Goal: Transaction & Acquisition: Download file/media

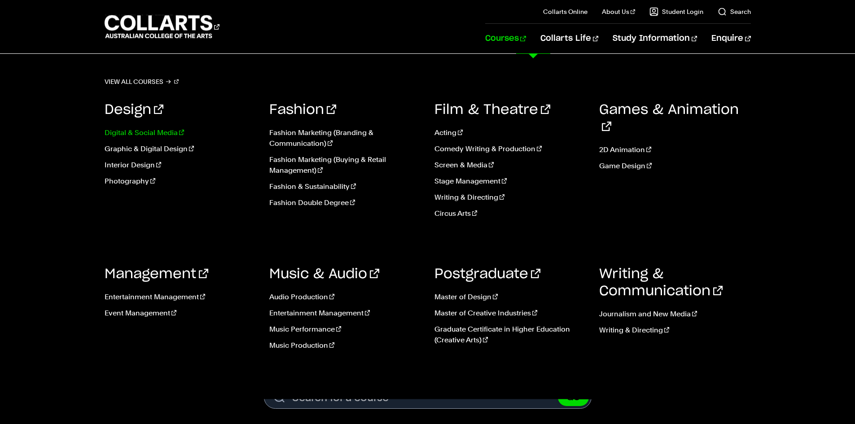
click at [146, 132] on link "Digital & Social Media" at bounding box center [181, 132] width 152 height 11
click at [610, 161] on link "Game Design" at bounding box center [675, 166] width 152 height 11
click at [150, 150] on link "Graphic & Digital Design" at bounding box center [181, 149] width 152 height 11
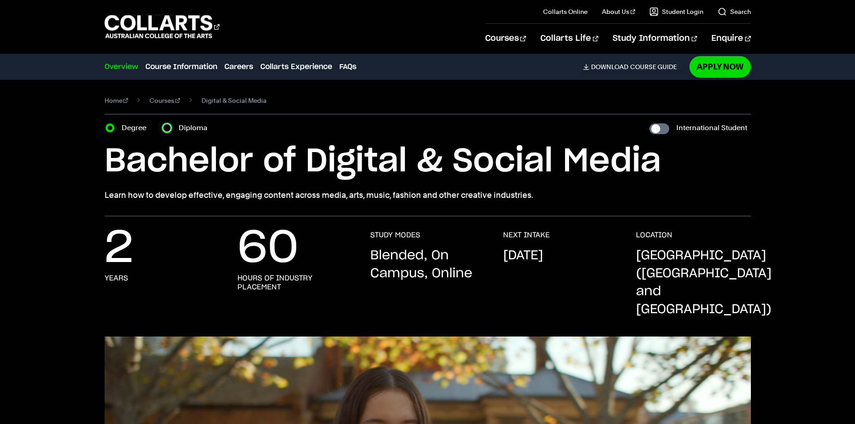
drag, startPoint x: 164, startPoint y: 128, endPoint x: 157, endPoint y: 128, distance: 7.2
click at [164, 128] on input "Diploma" at bounding box center [166, 127] width 9 height 9
radio input "true"
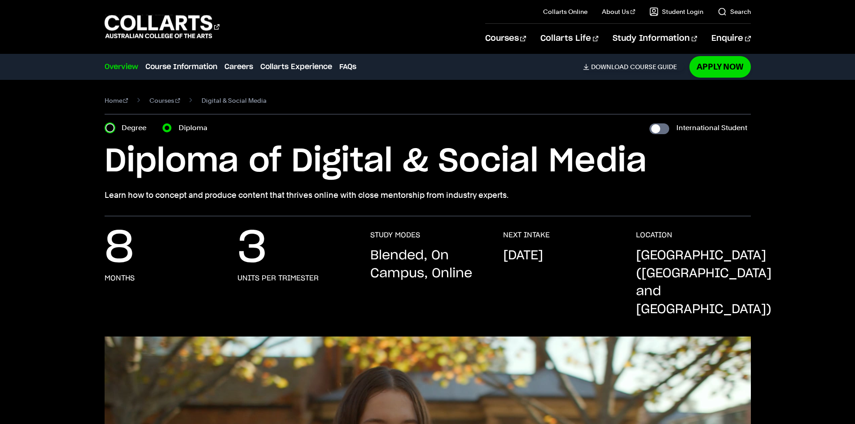
click at [108, 127] on input "Degree" at bounding box center [109, 127] width 9 height 9
radio input "true"
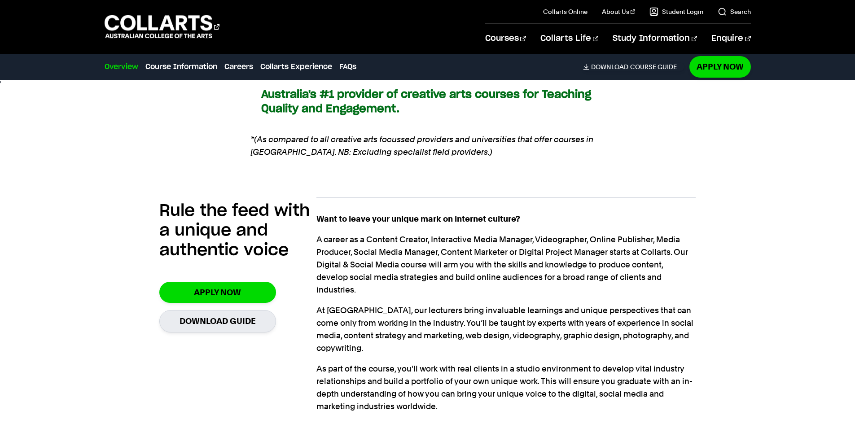
scroll to position [673, 0]
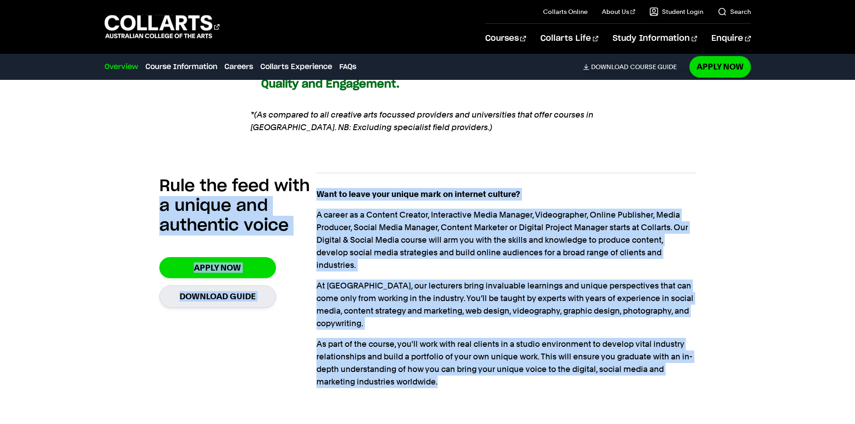
drag, startPoint x: 315, startPoint y: 175, endPoint x: 470, endPoint y: 342, distance: 227.9
click at [470, 342] on section "Rule the feed with a unique and authentic voice Apply Now Download Guide Want t…" at bounding box center [427, 282] width 536 height 249
click at [470, 342] on p "As part of the course, you'll work with real clients in a studio environment to…" at bounding box center [505, 363] width 379 height 50
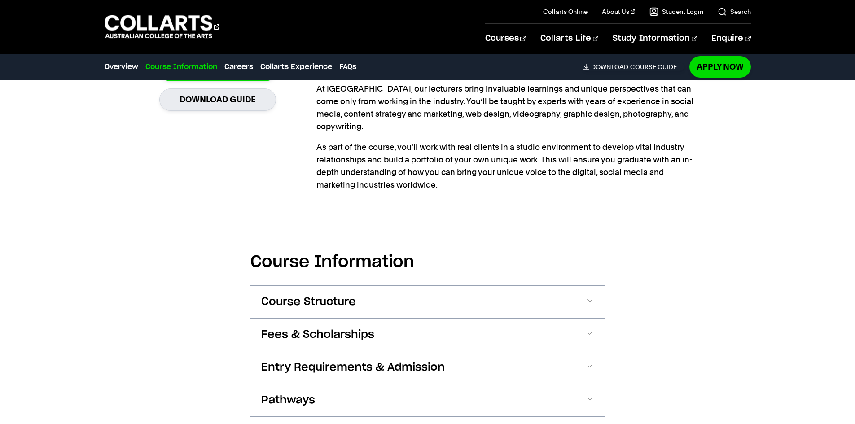
scroll to position [852, 0]
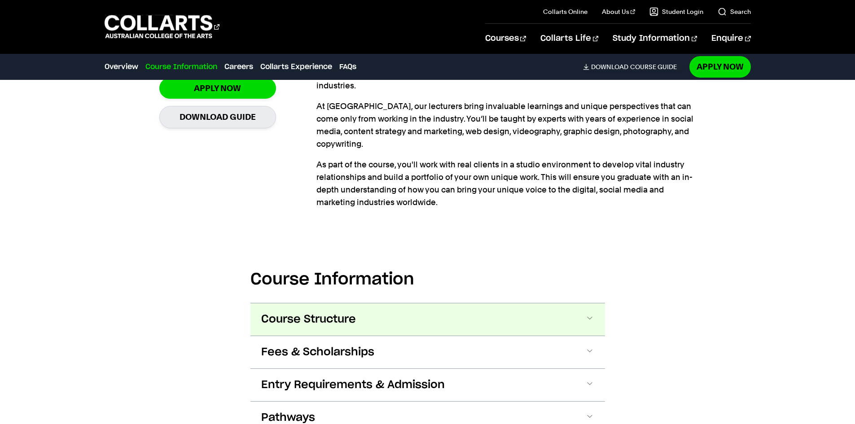
click at [397, 303] on button "Course Structure" at bounding box center [427, 319] width 354 height 32
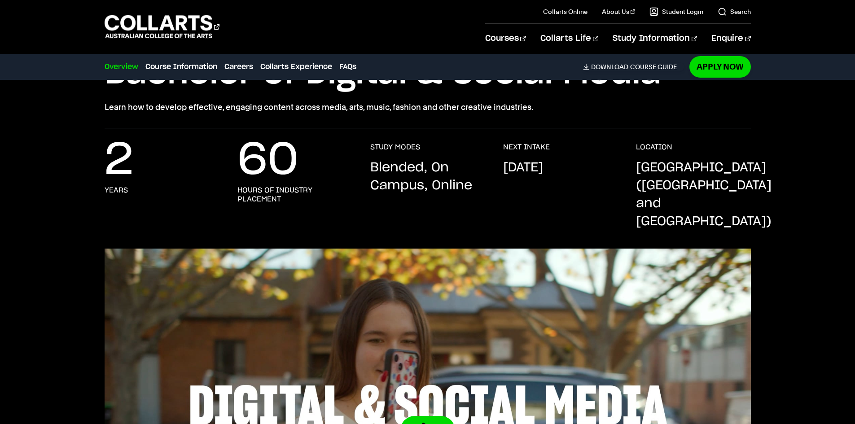
scroll to position [0, 0]
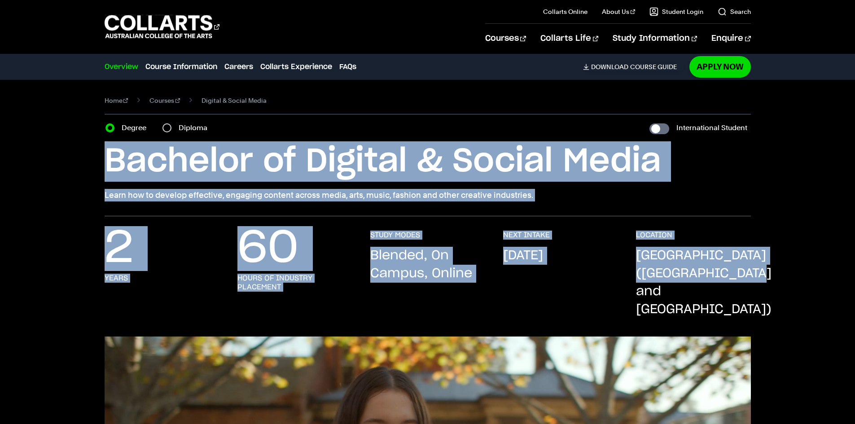
drag, startPoint x: 92, startPoint y: 160, endPoint x: 823, endPoint y: 293, distance: 743.3
click at [821, 294] on div "2 years 60 hours of industry placement STUDY MODES Blended, On Campus, Online N…" at bounding box center [427, 284] width 791 height 106
drag, startPoint x: 715, startPoint y: 291, endPoint x: 85, endPoint y: 150, distance: 646.0
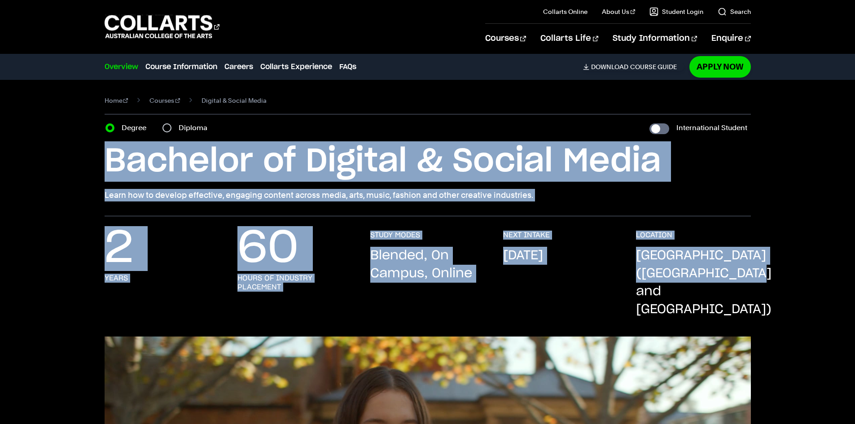
click at [85, 150] on div "Home Courses Digital & Social Media Course variant Degree Diploma International…" at bounding box center [427, 148] width 791 height 136
drag, startPoint x: 88, startPoint y: 152, endPoint x: 739, endPoint y: 294, distance: 666.8
click at [739, 294] on p "Melbourne (Collingwood and Fitzroy)" at bounding box center [703, 283] width 135 height 72
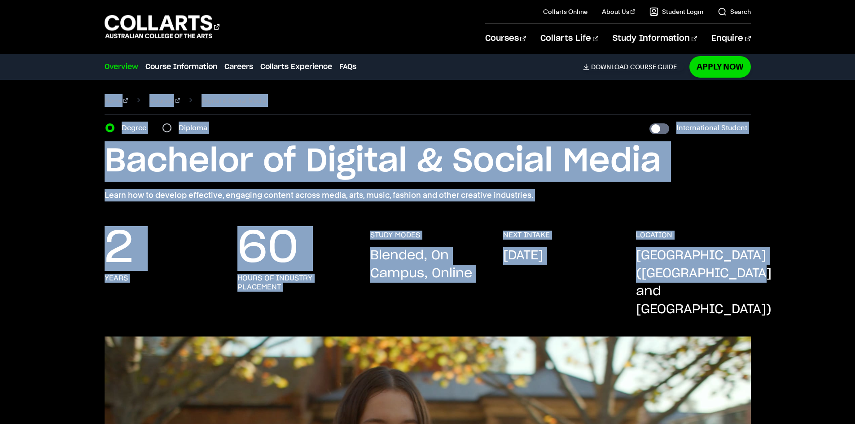
drag, startPoint x: 727, startPoint y: 291, endPoint x: 63, endPoint y: 117, distance: 686.7
click at [63, 117] on div "Home Courses Digital & Social Media Course variant Degree Diploma International…" at bounding box center [427, 148] width 791 height 136
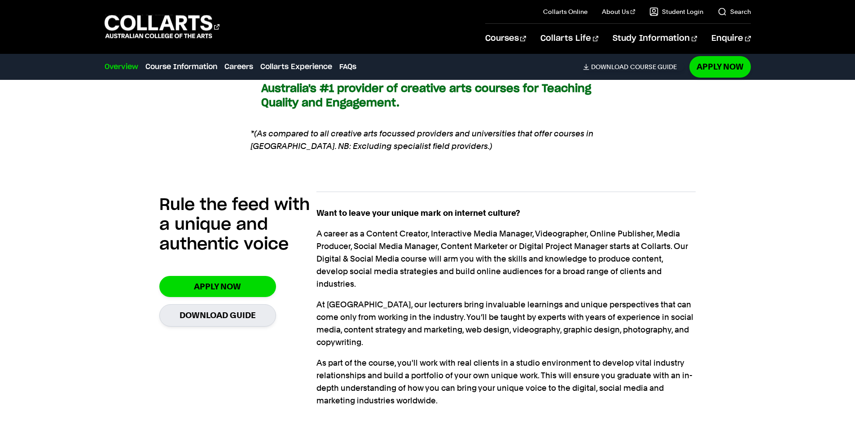
scroll to position [718, 0]
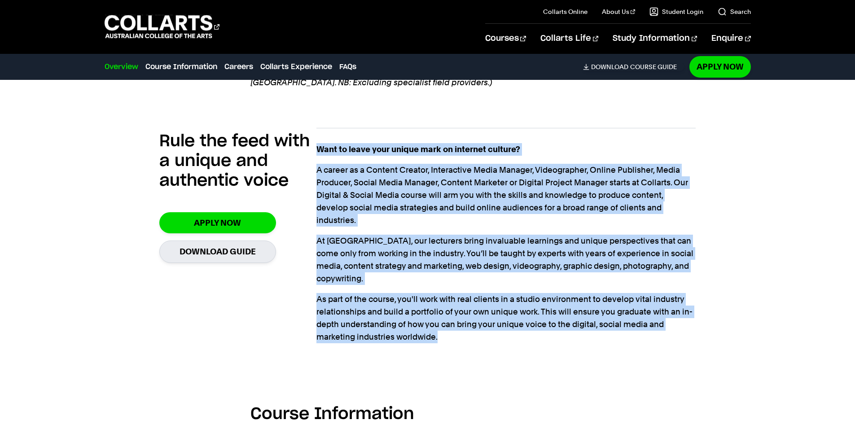
drag, startPoint x: 318, startPoint y: 131, endPoint x: 505, endPoint y: 314, distance: 261.4
click at [505, 314] on section "Rule the feed with a unique and authentic voice Apply Now Download Guide Want t…" at bounding box center [427, 238] width 536 height 249
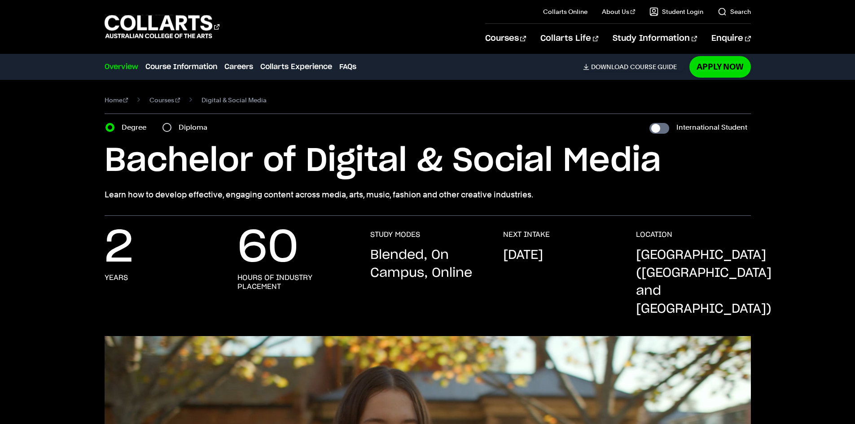
scroll to position [0, 0]
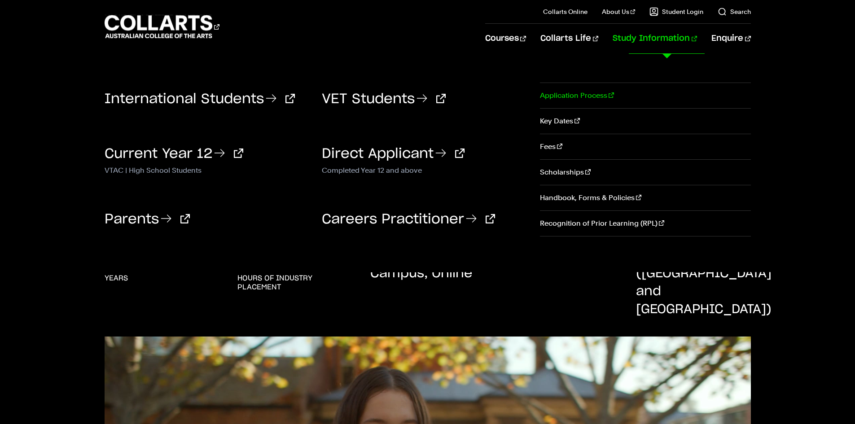
click at [589, 101] on link "Application Process" at bounding box center [645, 95] width 210 height 25
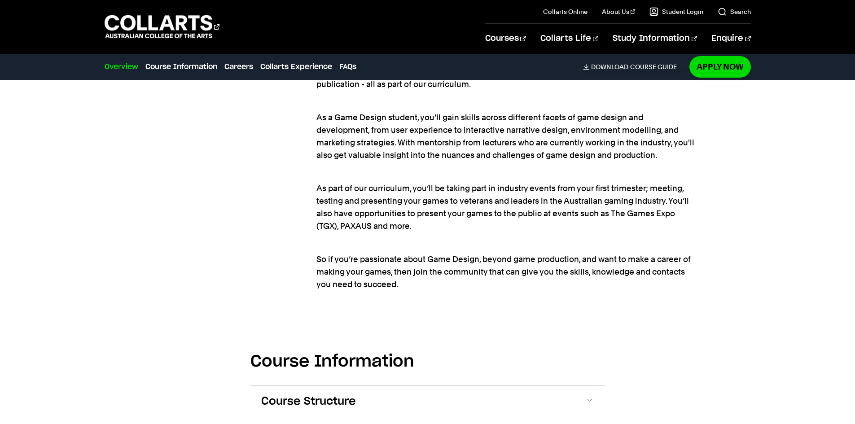
scroll to position [897, 0]
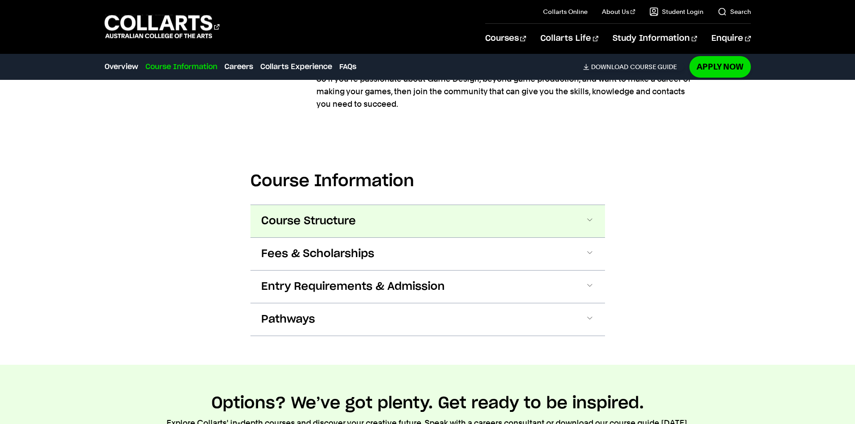
click at [300, 220] on span "Course Structure" at bounding box center [308, 221] width 95 height 14
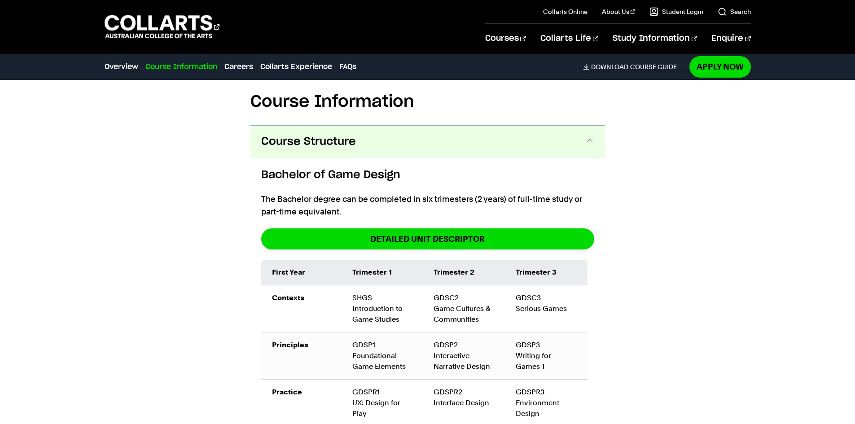
scroll to position [1336, 0]
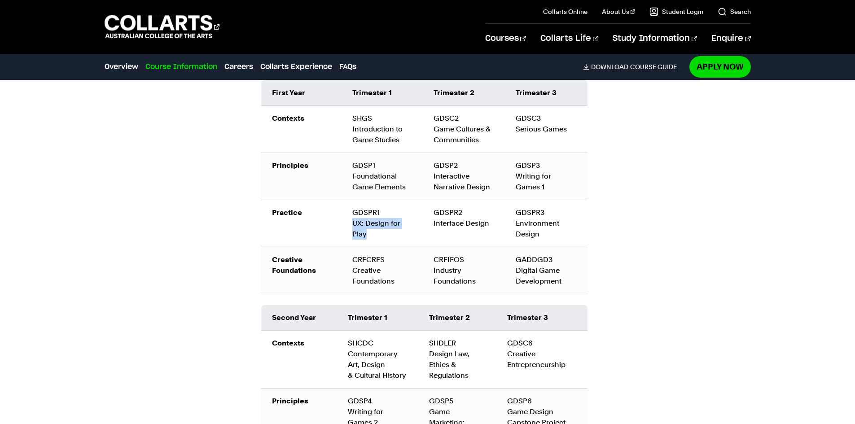
drag, startPoint x: 350, startPoint y: 223, endPoint x: 374, endPoint y: 233, distance: 25.6
click at [374, 233] on td "GDSPR1 UX: Design for Play" at bounding box center [381, 223] width 81 height 47
click at [374, 233] on div "GDSPR1 UX: Design for Play" at bounding box center [382, 223] width 60 height 32
drag, startPoint x: 429, startPoint y: 226, endPoint x: 495, endPoint y: 221, distance: 66.2
click at [495, 221] on td "GDSPR2 Interface Design" at bounding box center [464, 223] width 82 height 47
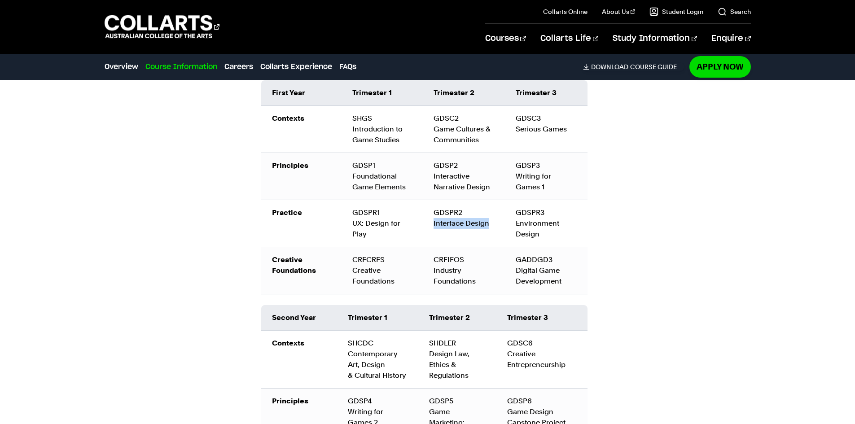
click at [495, 221] on td "GDSPR2 Interface Design" at bounding box center [464, 223] width 82 height 47
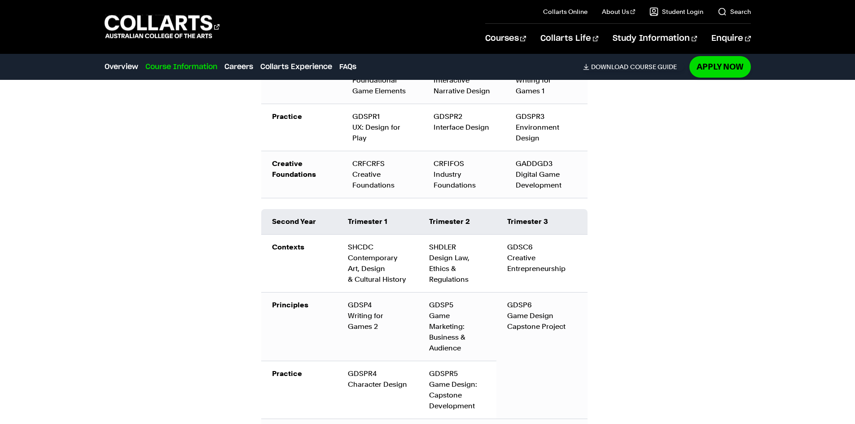
scroll to position [1470, 0]
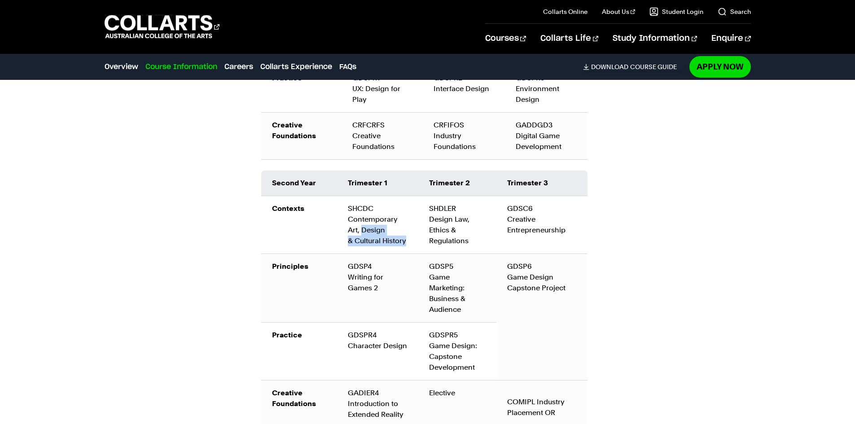
drag, startPoint x: 363, startPoint y: 231, endPoint x: 406, endPoint y: 244, distance: 44.6
click at [406, 244] on td "SHCDC Contemporary Art, Design & Cultural History" at bounding box center [377, 225] width 81 height 58
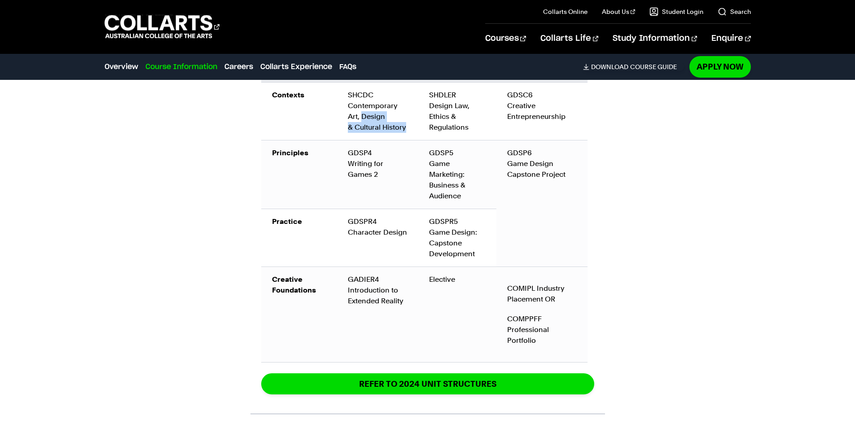
scroll to position [1605, 0]
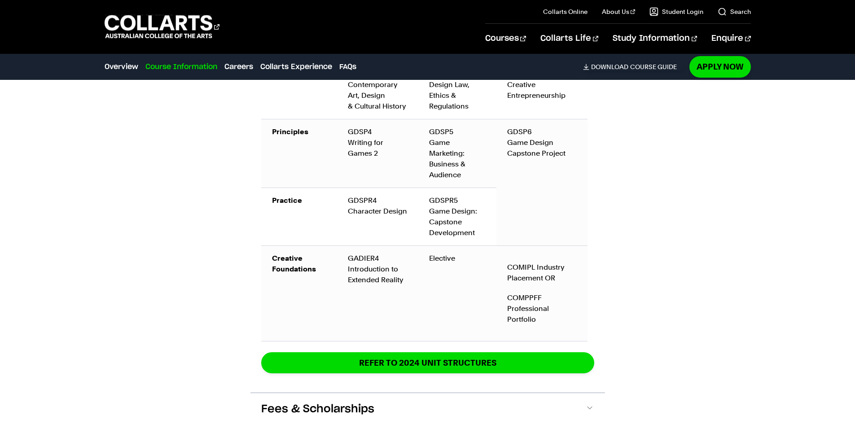
click at [204, 242] on div "Course Information Course Structure Bachelor of Game Design The Bachelor degree…" at bounding box center [427, 60] width 791 height 919
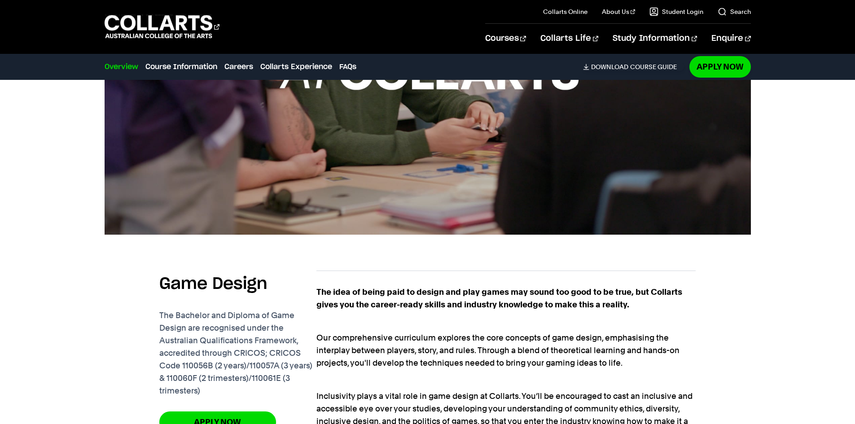
scroll to position [214, 0]
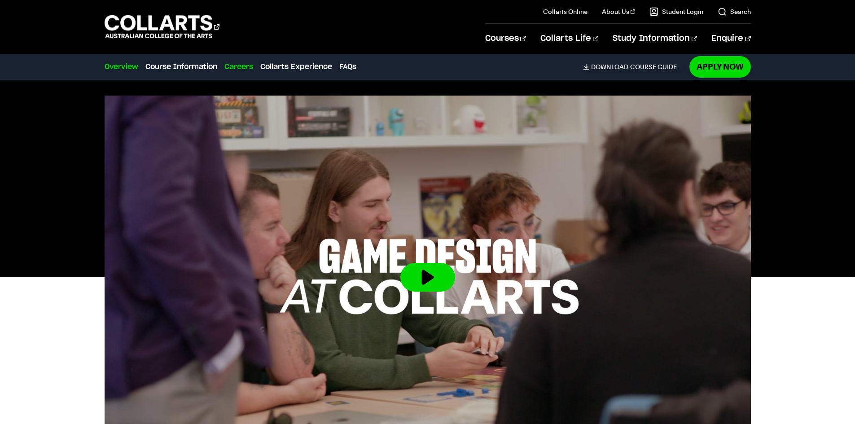
click at [242, 69] on link "Careers" at bounding box center [238, 66] width 29 height 11
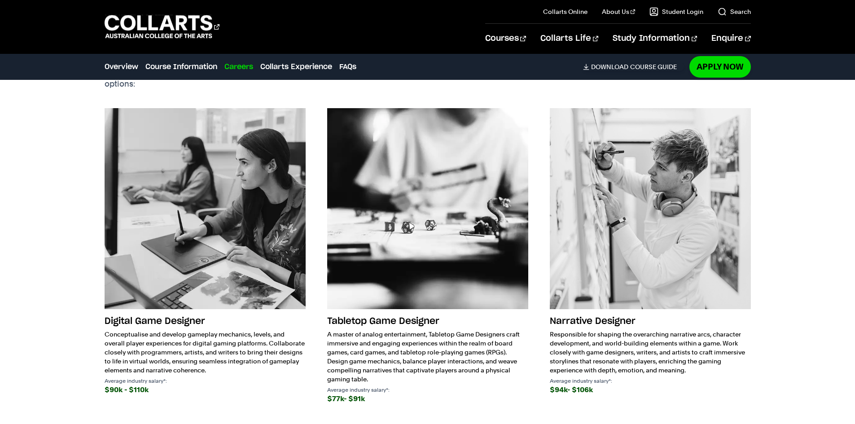
scroll to position [2271, 0]
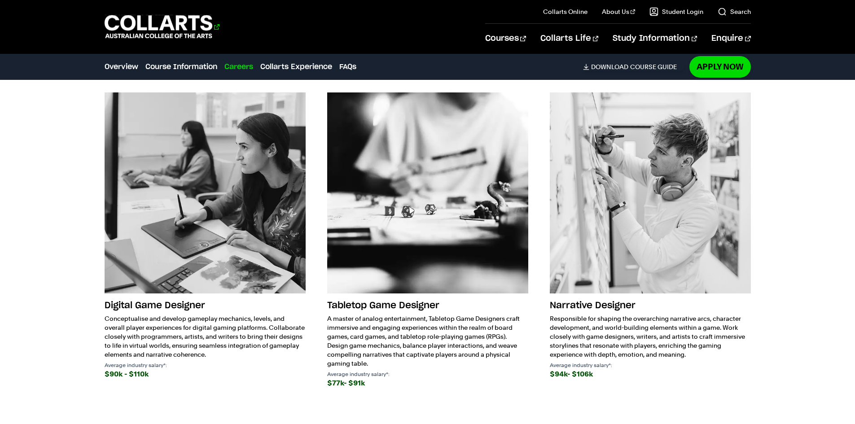
click at [143, 29] on 1 "Go to homepage" at bounding box center [159, 26] width 108 height 23
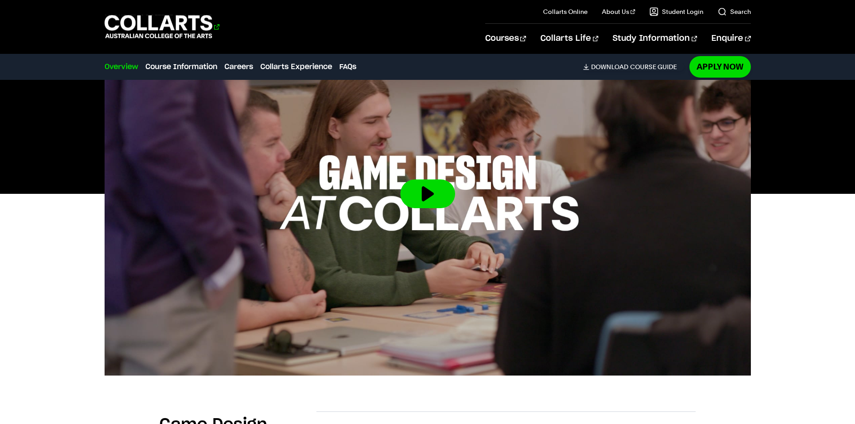
scroll to position [118, 0]
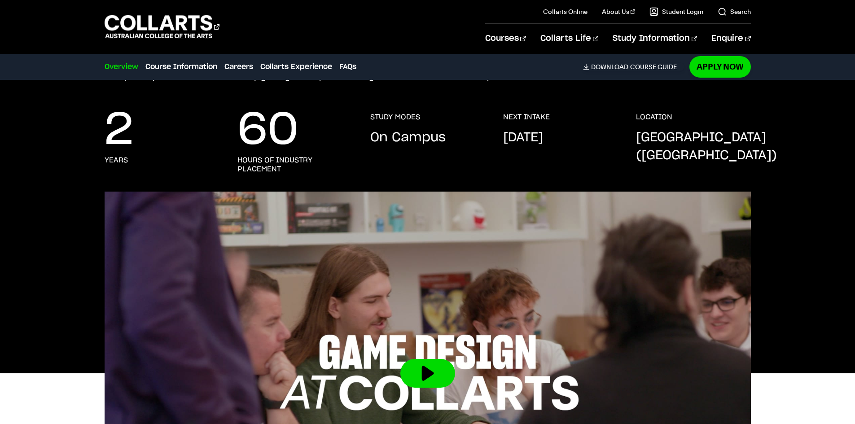
drag, startPoint x: 206, startPoint y: 117, endPoint x: 609, endPoint y: 163, distance: 406.0
click at [609, 163] on div "2 years 60 hours of industry placement STUDY MODES On Campus NEXT INTAKE Februa…" at bounding box center [428, 152] width 646 height 79
click at [750, 152] on p "Melbourne (Collingwood)" at bounding box center [706, 147] width 141 height 36
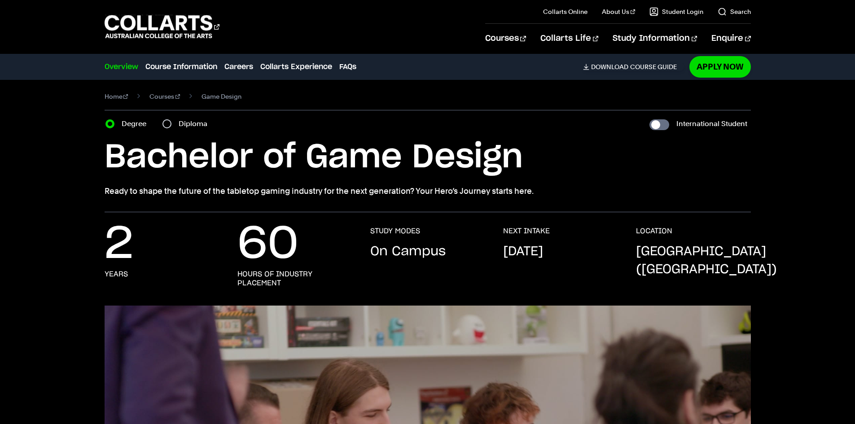
scroll to position [0, 0]
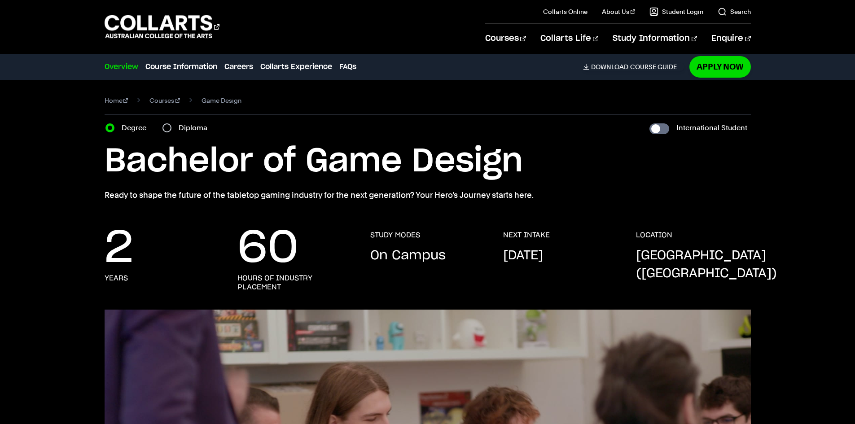
drag, startPoint x: 547, startPoint y: 168, endPoint x: 68, endPoint y: 189, distance: 479.6
click at [68, 189] on div "Home Courses Game Design Course variant Degree Diploma International Student Ba…" at bounding box center [427, 148] width 791 height 136
click at [76, 178] on div "Home Courses Game Design Course variant Degree Diploma International Student Ba…" at bounding box center [427, 148] width 791 height 136
click at [170, 127] on input "Diploma" at bounding box center [166, 127] width 9 height 9
radio input "true"
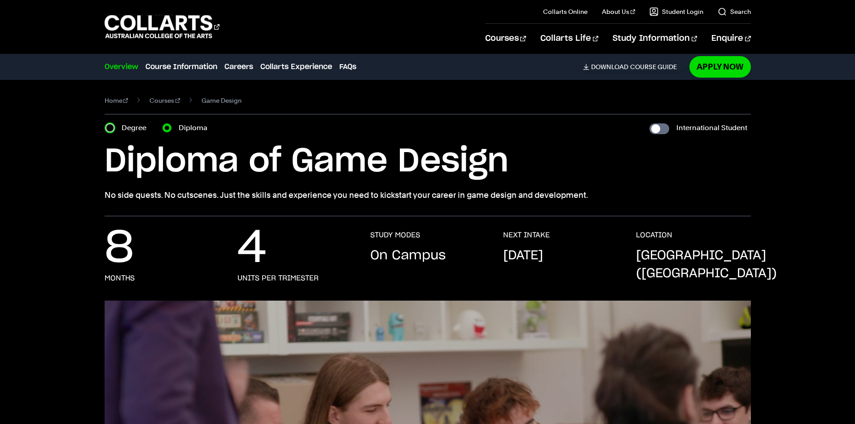
click at [114, 131] on input "Degree" at bounding box center [109, 127] width 9 height 9
radio input "true"
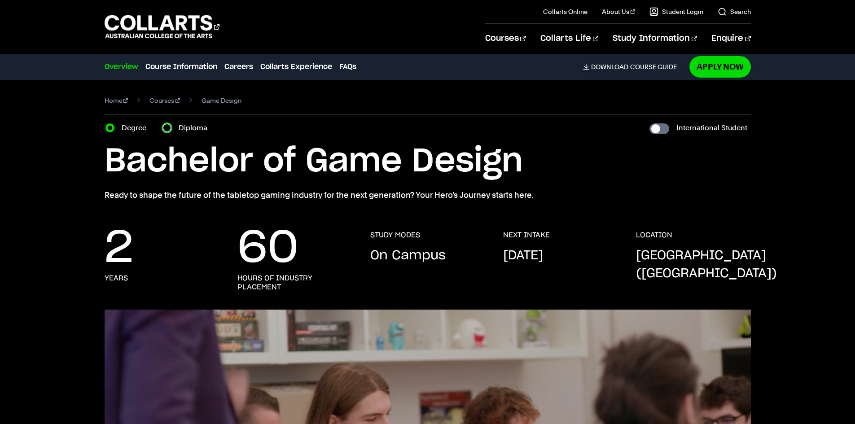
click at [164, 125] on input "Diploma" at bounding box center [166, 127] width 9 height 9
radio input "true"
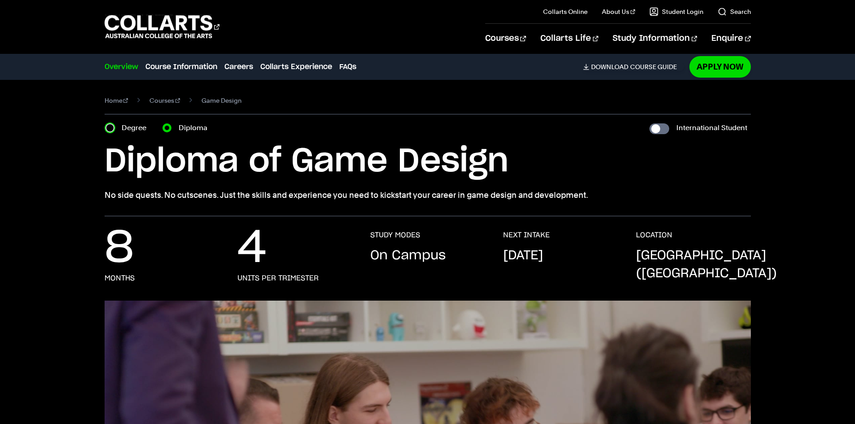
click at [109, 126] on input "Degree" at bounding box center [109, 127] width 9 height 9
radio input "true"
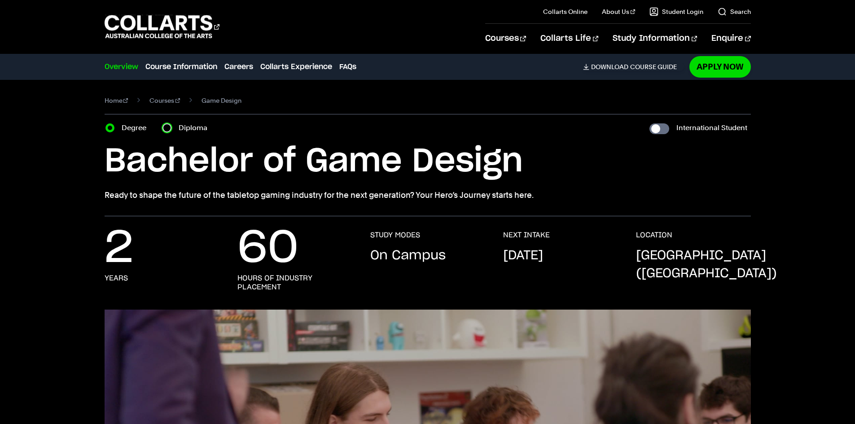
click at [164, 125] on input "Diploma" at bounding box center [166, 127] width 9 height 9
radio input "true"
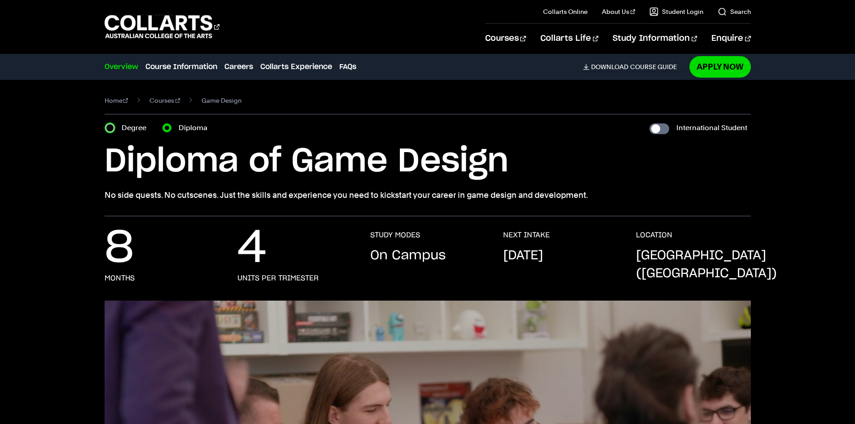
click at [109, 125] on input "Degree" at bounding box center [109, 127] width 9 height 9
radio input "true"
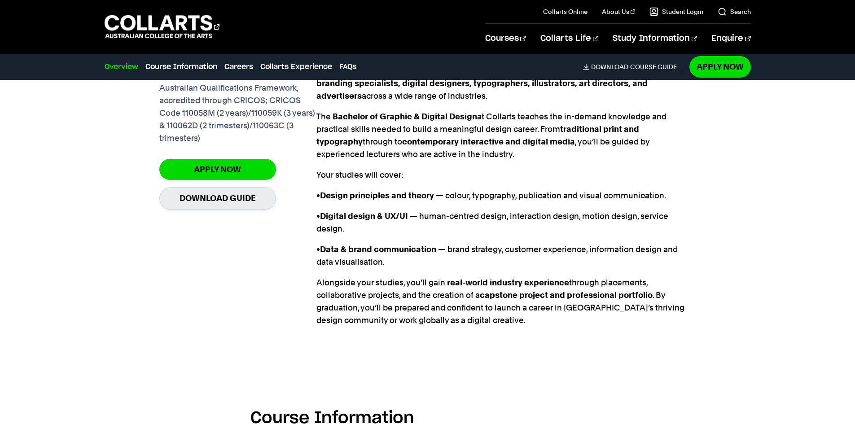
scroll to position [673, 0]
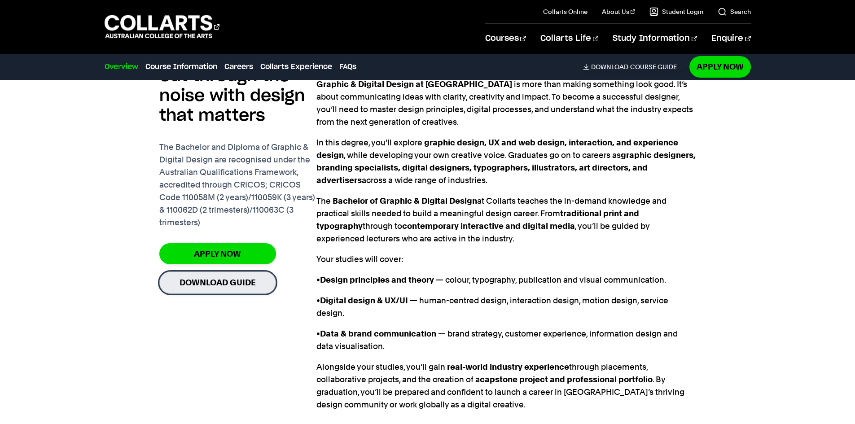
click at [205, 271] on link "Download Guide" at bounding box center [217, 282] width 117 height 22
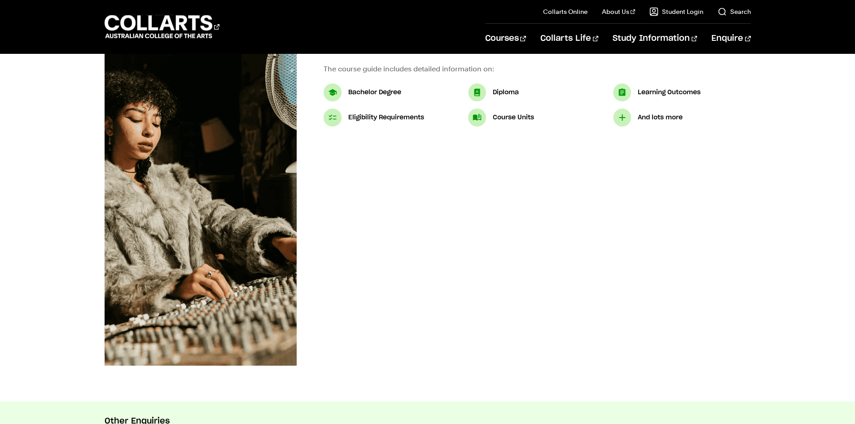
scroll to position [90, 0]
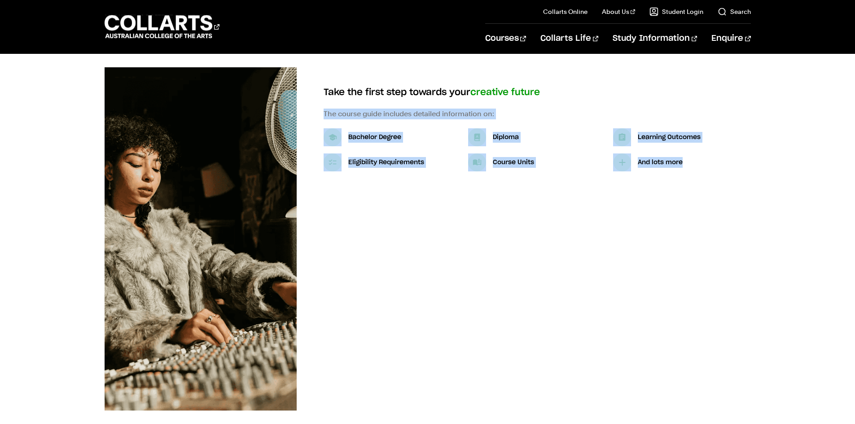
drag, startPoint x: 700, startPoint y: 164, endPoint x: 296, endPoint y: 107, distance: 408.1
click at [297, 107] on div "Download Course Guide Take the first step towards your creative future The cour…" at bounding box center [524, 128] width 454 height 86
click at [311, 107] on div "Download Course Guide Take the first step towards your creative future The cour…" at bounding box center [524, 128] width 454 height 86
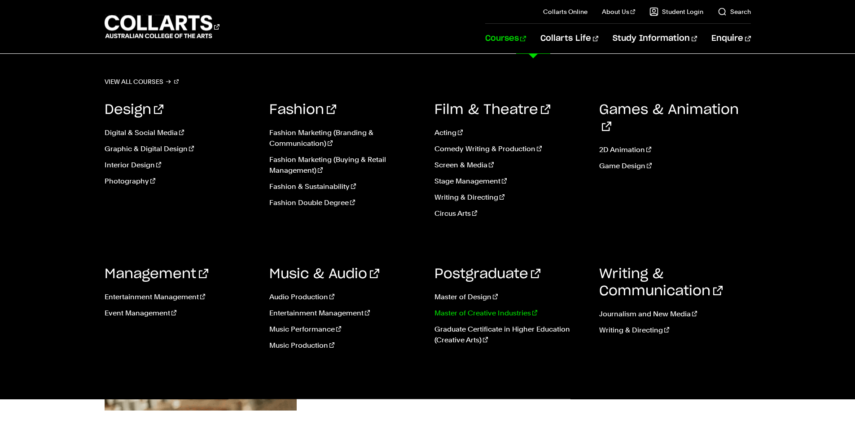
click at [511, 316] on link "Master of Creative Industries" at bounding box center [510, 313] width 152 height 11
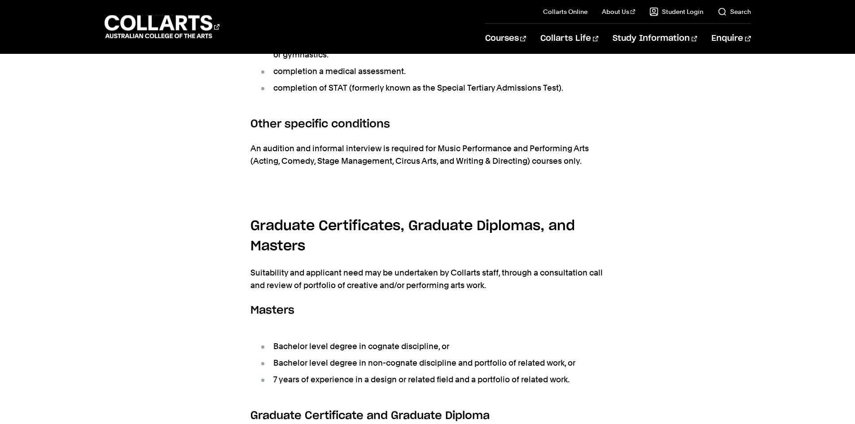
scroll to position [987, 0]
drag, startPoint x: 377, startPoint y: 335, endPoint x: 148, endPoint y: 336, distance: 229.7
click at [148, 336] on div "Entry Requirements / Eligibility Bachelor's Degrees and Diplomas There is NO AT…" at bounding box center [427, 56] width 791 height 952
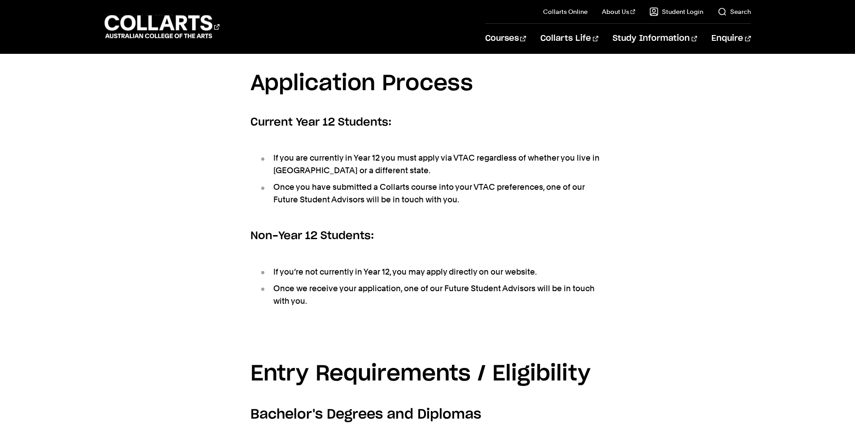
scroll to position [0, 0]
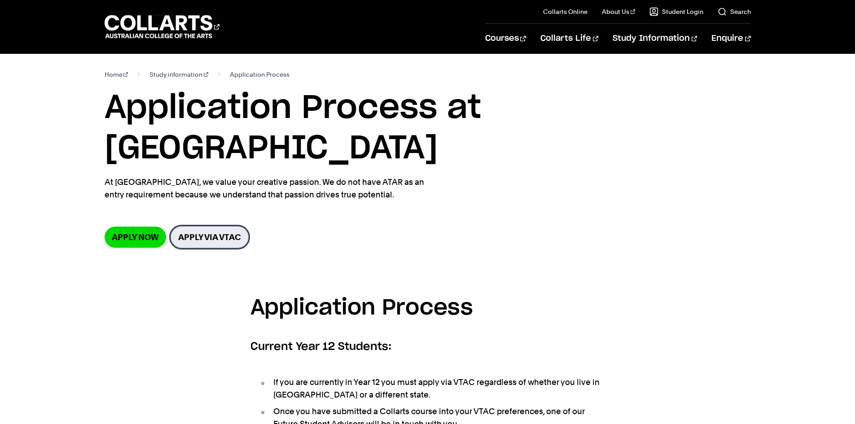
click at [230, 226] on link "Apply via VTAC" at bounding box center [209, 237] width 78 height 22
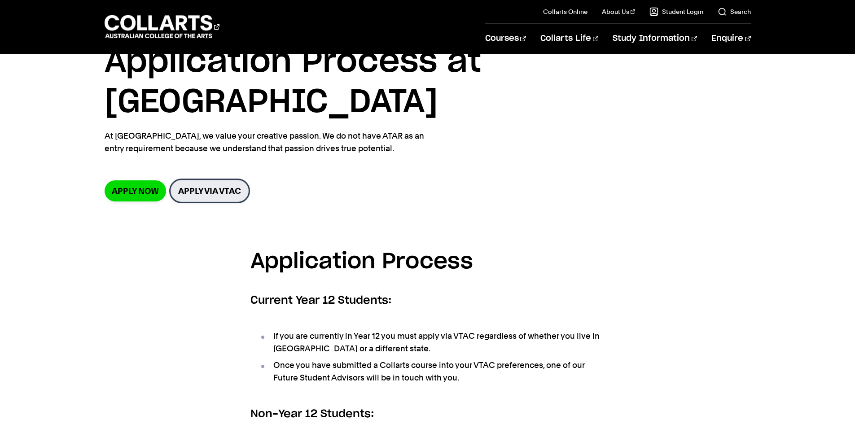
scroll to position [179, 0]
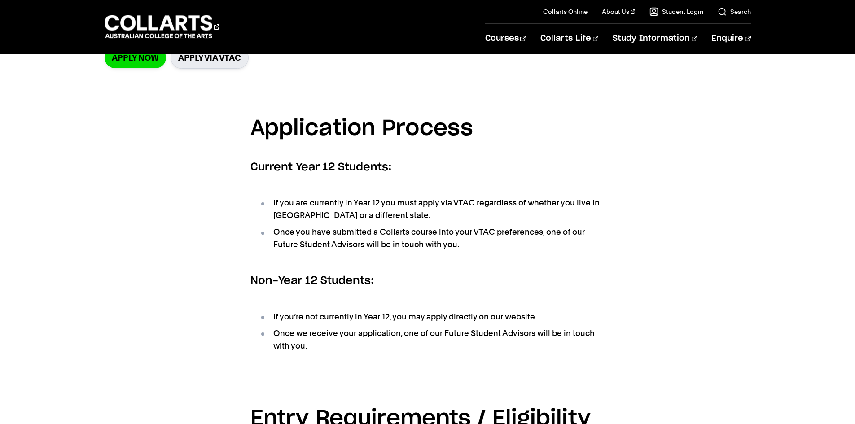
drag, startPoint x: 137, startPoint y: 210, endPoint x: 190, endPoint y: 84, distance: 136.3
click at [138, 210] on div "Application Process Current Year 12 Students: If you are currently in Year 12 y…" at bounding box center [427, 242] width 791 height 290
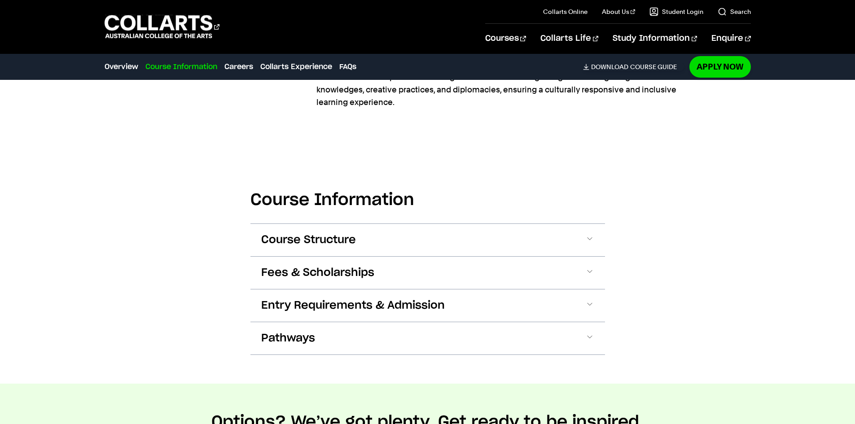
scroll to position [449, 0]
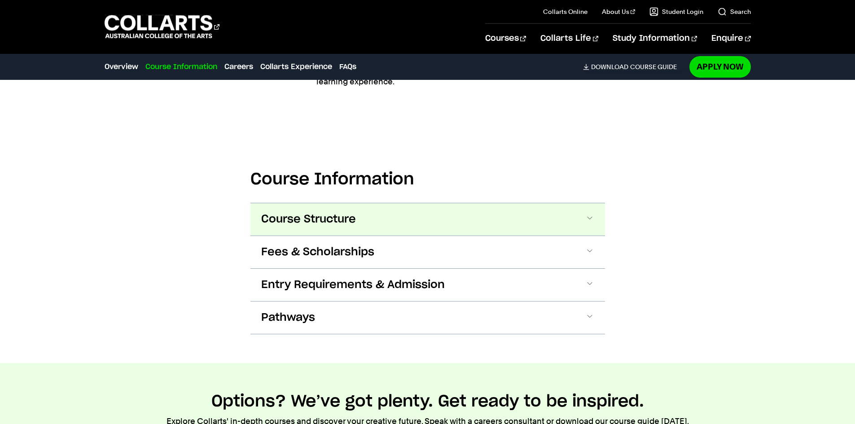
click at [319, 229] on button "Course Structure" at bounding box center [427, 219] width 354 height 32
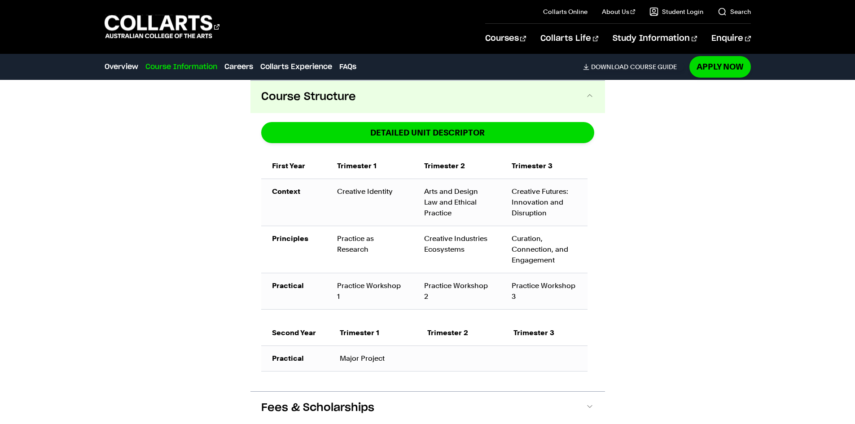
scroll to position [795, 0]
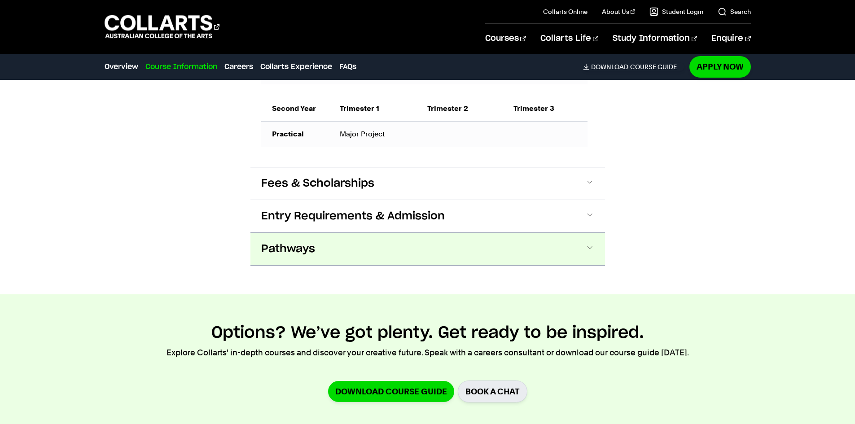
click at [320, 253] on button "Pathways" at bounding box center [427, 249] width 354 height 32
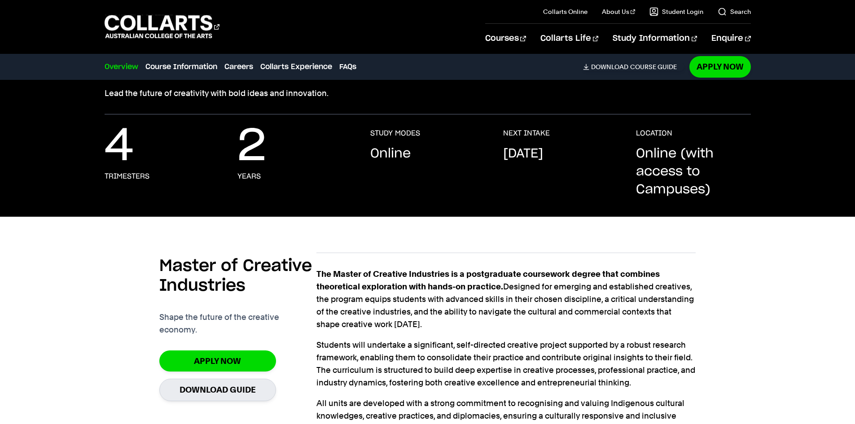
scroll to position [5, 0]
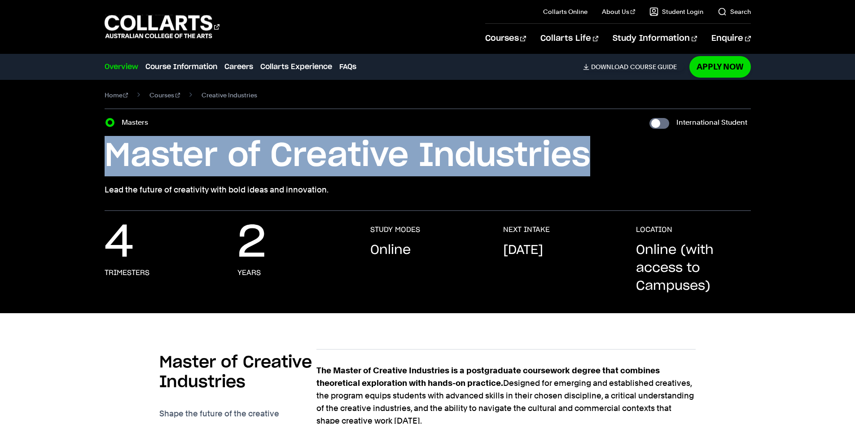
drag, startPoint x: 187, startPoint y: 162, endPoint x: 586, endPoint y: 159, distance: 399.3
click at [585, 159] on h1 "Master of Creative Industries" at bounding box center [428, 156] width 646 height 40
click at [587, 158] on h1 "Master of Creative Industries" at bounding box center [428, 156] width 646 height 40
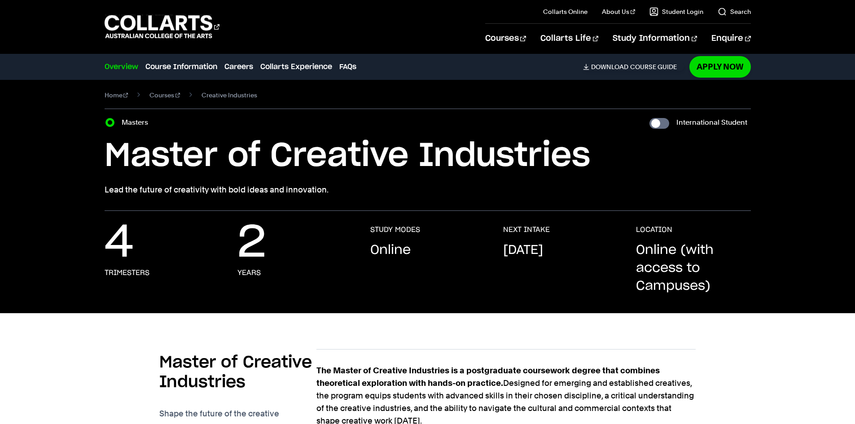
click at [467, 79] on div "Overview Overview Course Information Careers Collarts Experience FAQs Download …" at bounding box center [394, 66] width 579 height 25
click at [514, 36] on div "Courses Collarts Online Study 100% online About Us History & Values Strategic P…" at bounding box center [427, 26] width 791 height 53
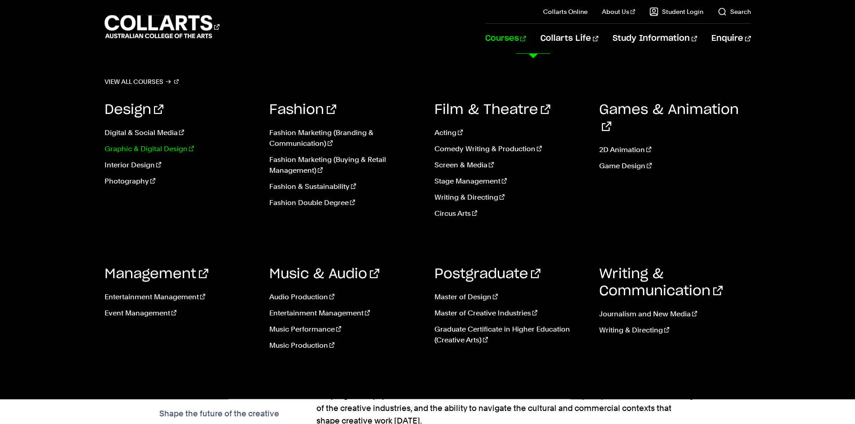
click at [132, 147] on link "Graphic & Digital Design" at bounding box center [181, 149] width 152 height 11
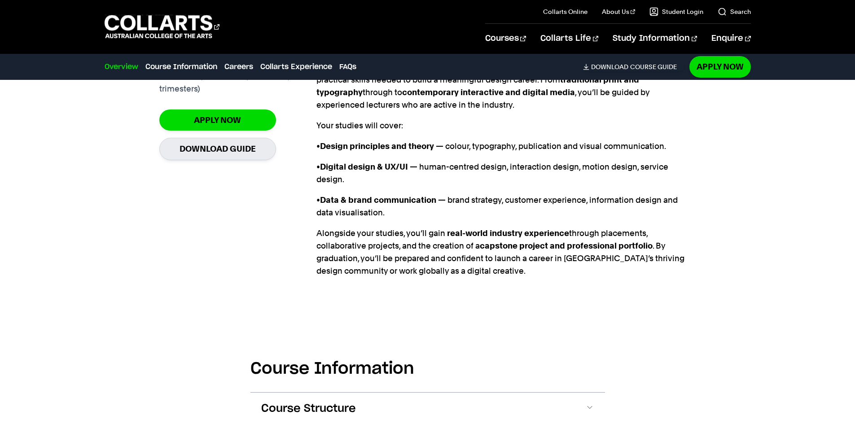
scroll to position [763, 0]
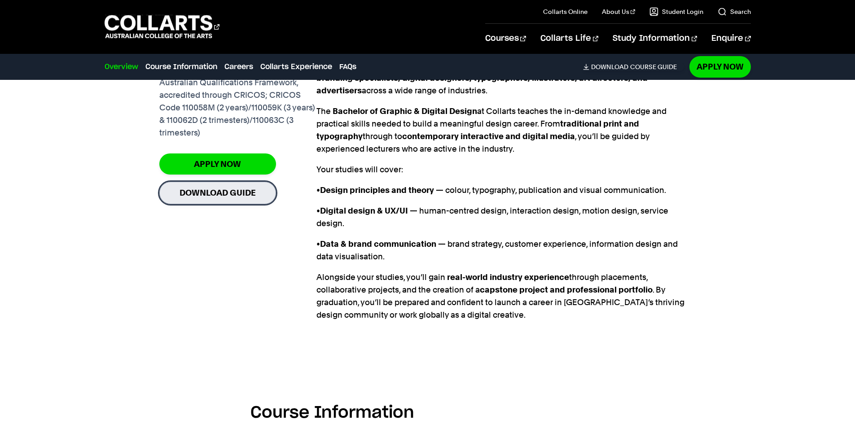
click at [218, 183] on link "Download Guide" at bounding box center [217, 193] width 117 height 22
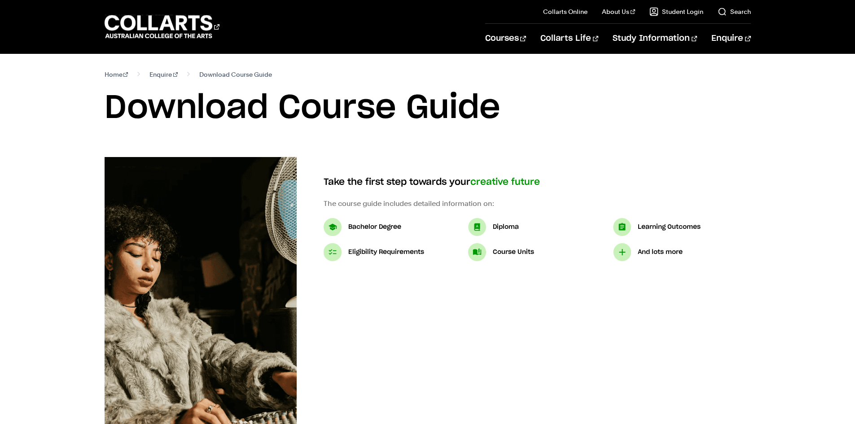
click at [352, 225] on p "Bachelor Degree" at bounding box center [374, 227] width 53 height 11
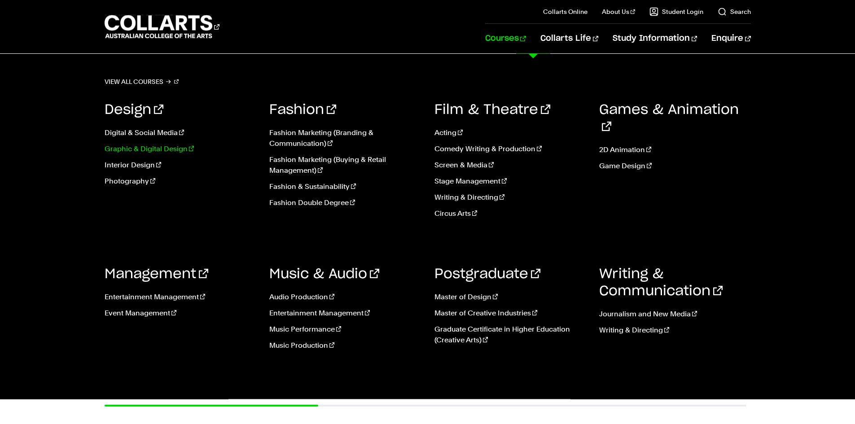
click at [140, 150] on link "Graphic & Digital Design" at bounding box center [181, 149] width 152 height 11
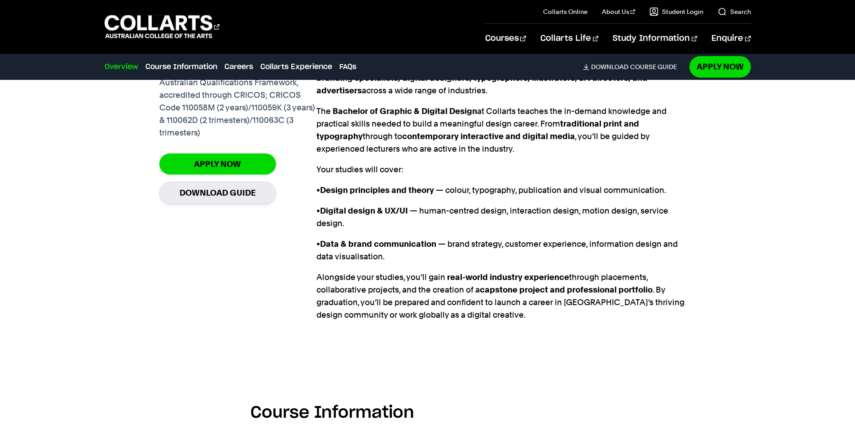
scroll to position [718, 0]
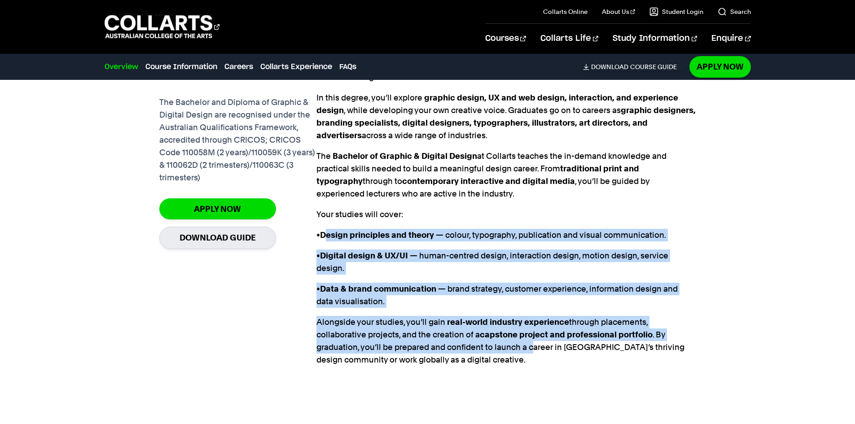
drag, startPoint x: 326, startPoint y: 214, endPoint x: 532, endPoint y: 330, distance: 235.8
click at [532, 330] on div "Graphic & Digital Design at [GEOGRAPHIC_DATA] is more than making something loo…" at bounding box center [505, 210] width 379 height 354
drag, startPoint x: 525, startPoint y: 335, endPoint x: 502, endPoint y: 343, distance: 25.1
click at [524, 335] on p "Alongside your studies, you’ll gain real-world industry experience through plac…" at bounding box center [505, 341] width 379 height 50
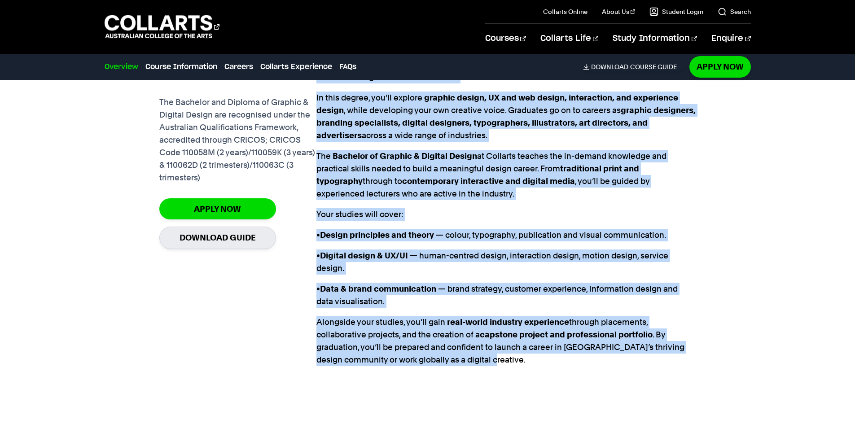
drag, startPoint x: 501, startPoint y: 343, endPoint x: 313, endPoint y: 216, distance: 227.2
click at [313, 216] on section "Cut through the noise with design that matters The Bachelor and Diploma of Grap…" at bounding box center [427, 205] width 536 height 402
click at [313, 216] on div "Apply Now Download Guide" at bounding box center [237, 223] width 157 height 51
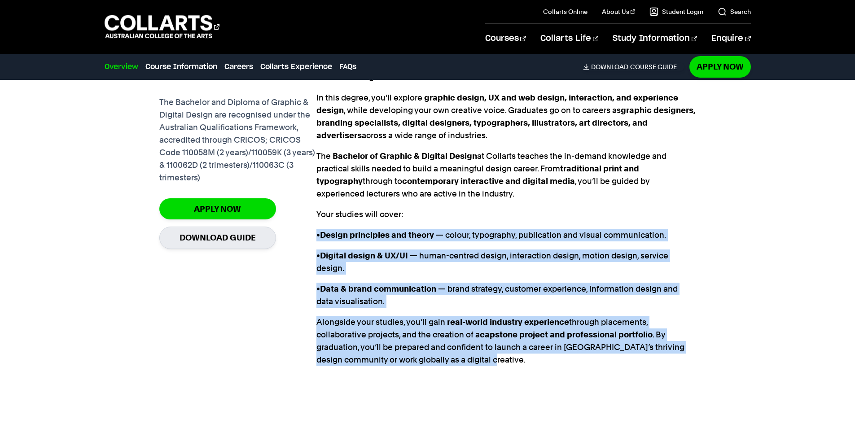
drag, startPoint x: 317, startPoint y: 217, endPoint x: 507, endPoint y: 336, distance: 225.2
click at [507, 336] on div "Graphic & Digital Design at [GEOGRAPHIC_DATA] is more than making something loo…" at bounding box center [505, 210] width 379 height 354
drag, startPoint x: 507, startPoint y: 336, endPoint x: 498, endPoint y: 342, distance: 10.9
click at [507, 336] on p "Alongside your studies, you’ll gain real-world industry experience through plac…" at bounding box center [505, 341] width 379 height 50
click at [502, 341] on p "Alongside your studies, you’ll gain real-world industry experience through plac…" at bounding box center [505, 341] width 379 height 50
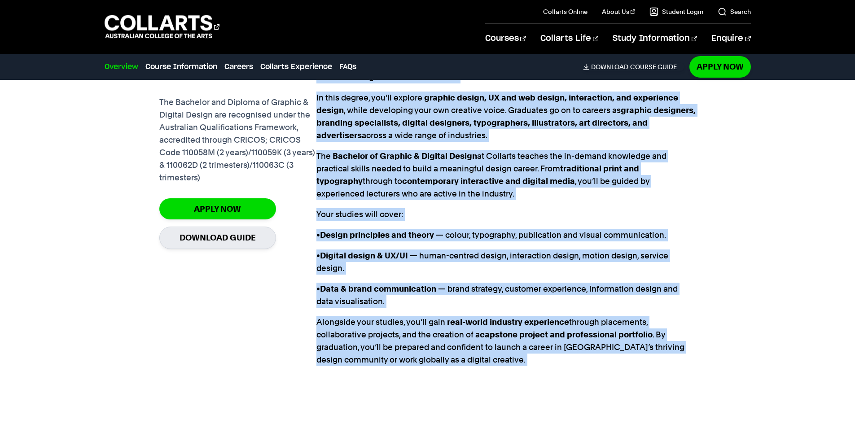
drag, startPoint x: 502, startPoint y: 341, endPoint x: 312, endPoint y: 218, distance: 227.3
click at [312, 218] on section "Cut through the noise with design that matters The Bachelor and Diploma of Grap…" at bounding box center [427, 205] width 536 height 402
click at [312, 218] on div "Apply Now Download Guide" at bounding box center [237, 223] width 157 height 51
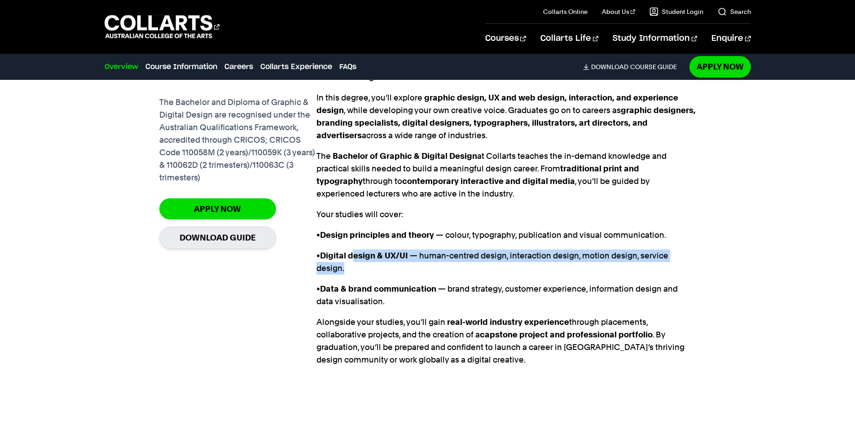
drag, startPoint x: 354, startPoint y: 242, endPoint x: 415, endPoint y: 253, distance: 61.6
click at [415, 253] on p "• Digital design & UX/UI — human-centred design, interaction design, motion des…" at bounding box center [505, 261] width 379 height 25
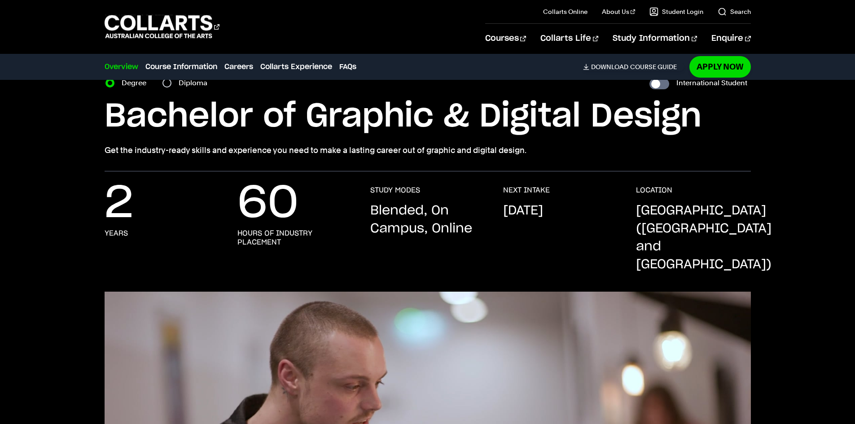
scroll to position [0, 0]
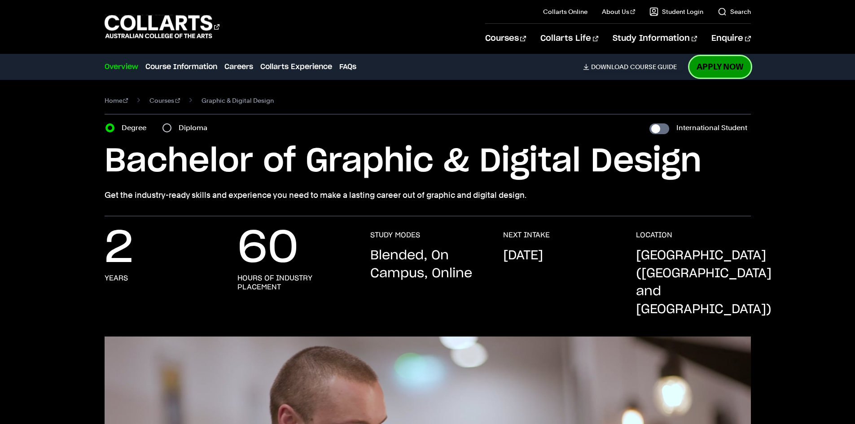
click at [720, 67] on link "Apply Now" at bounding box center [719, 66] width 61 height 21
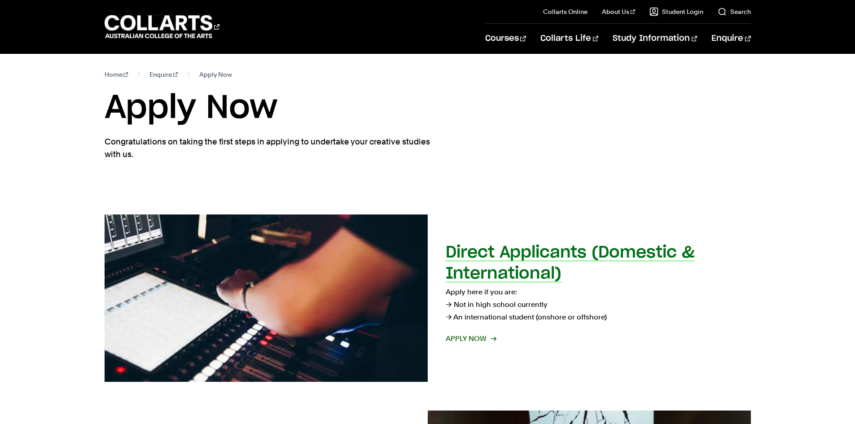
click at [506, 274] on h2 "Direct Applicants (Domestic & International)" at bounding box center [569, 262] width 249 height 37
click at [531, 272] on h2 "Direct Applicants (Domestic & International)" at bounding box center [569, 262] width 249 height 37
